Goal: Task Accomplishment & Management: Use online tool/utility

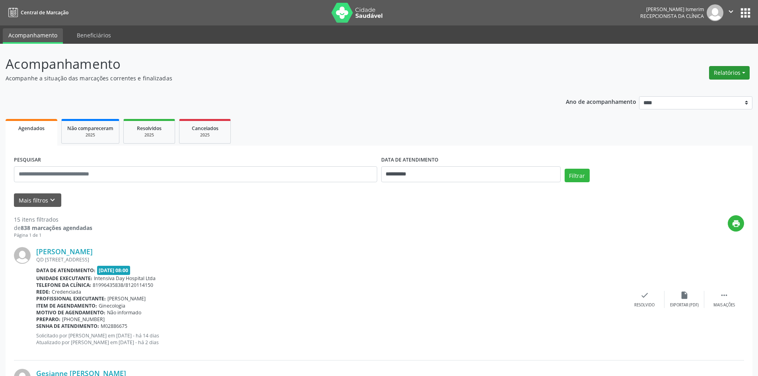
click at [727, 67] on button "Relatórios" at bounding box center [729, 73] width 41 height 14
click at [702, 88] on link "Agendamentos" at bounding box center [708, 89] width 86 height 11
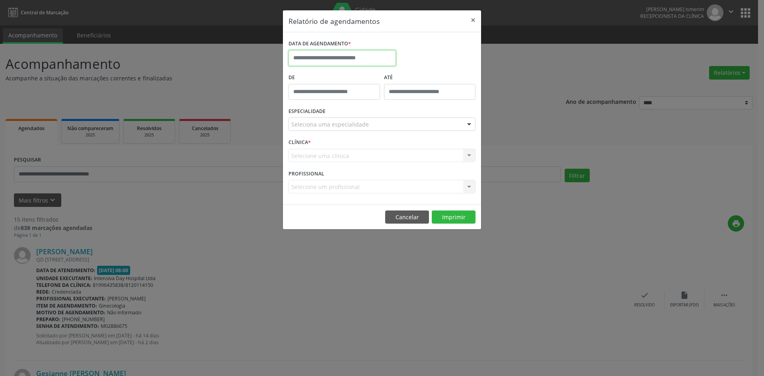
click at [305, 53] on input "text" at bounding box center [342, 58] width 107 height 16
click at [333, 98] on span "2" at bounding box center [332, 100] width 16 height 16
type input "**********"
click at [470, 125] on div at bounding box center [469, 125] width 12 height 14
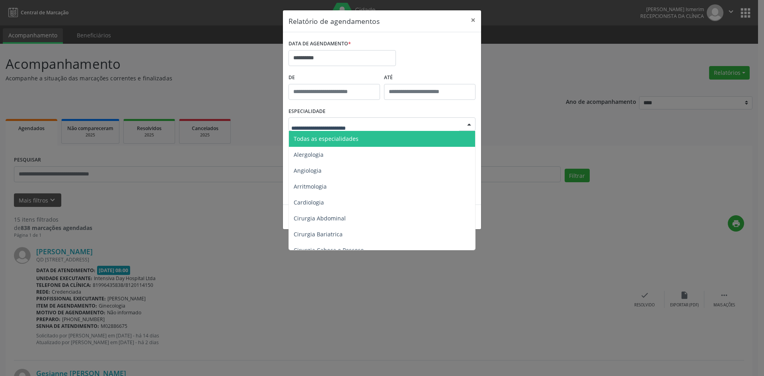
click at [389, 136] on span "Todas as especialidades" at bounding box center [382, 139] width 187 height 16
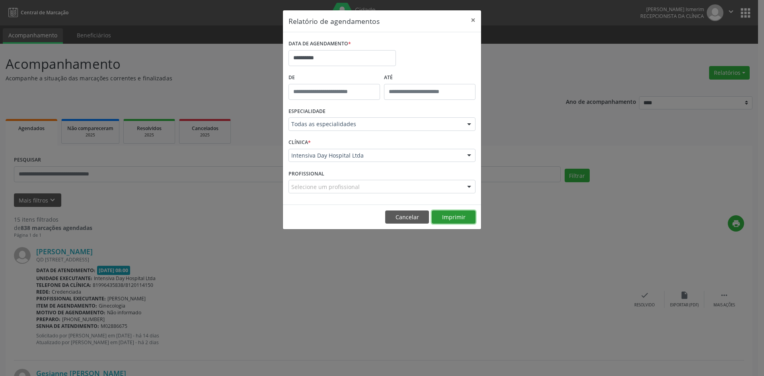
click at [443, 216] on button "Imprimir" at bounding box center [454, 218] width 44 height 14
click at [471, 20] on button "×" at bounding box center [473, 19] width 16 height 19
